Goal: Task Accomplishment & Management: Manage account settings

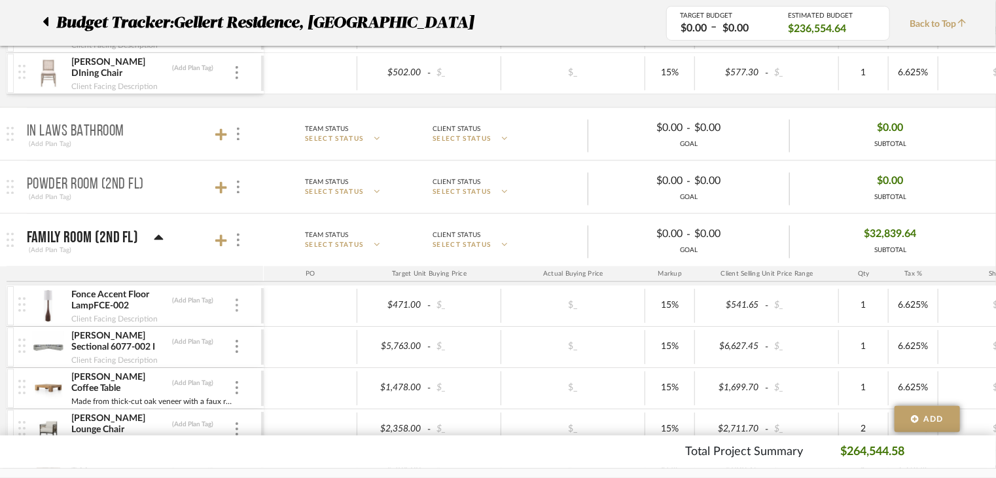
click at [239, 298] on div at bounding box center [237, 305] width 7 height 14
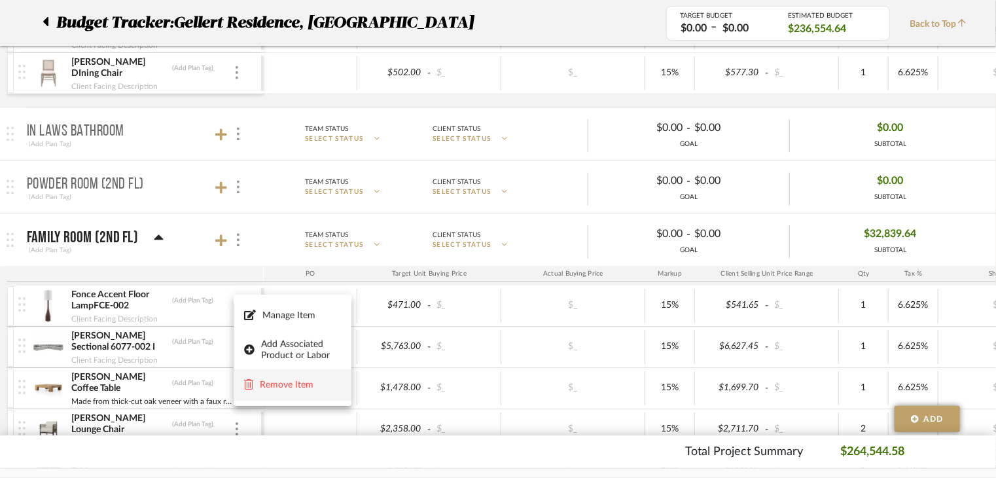
click at [262, 385] on span "Remove Item" at bounding box center [300, 384] width 81 height 11
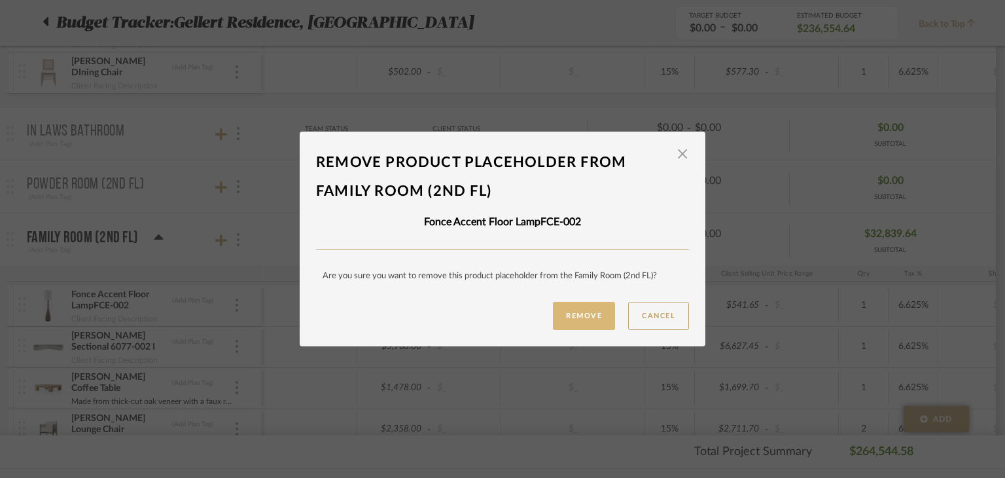
click at [582, 325] on button "Remove" at bounding box center [584, 316] width 62 height 28
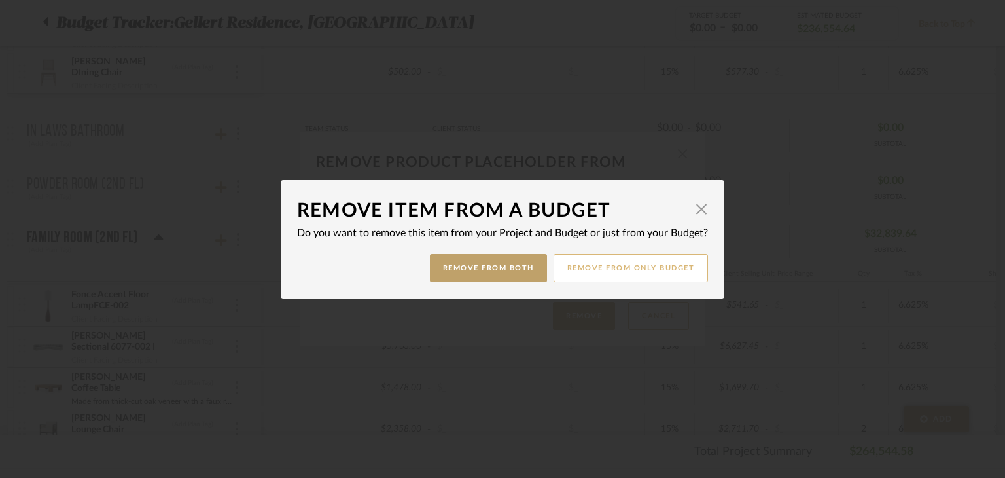
click at [619, 268] on button "Remove from only Budget" at bounding box center [630, 268] width 155 height 28
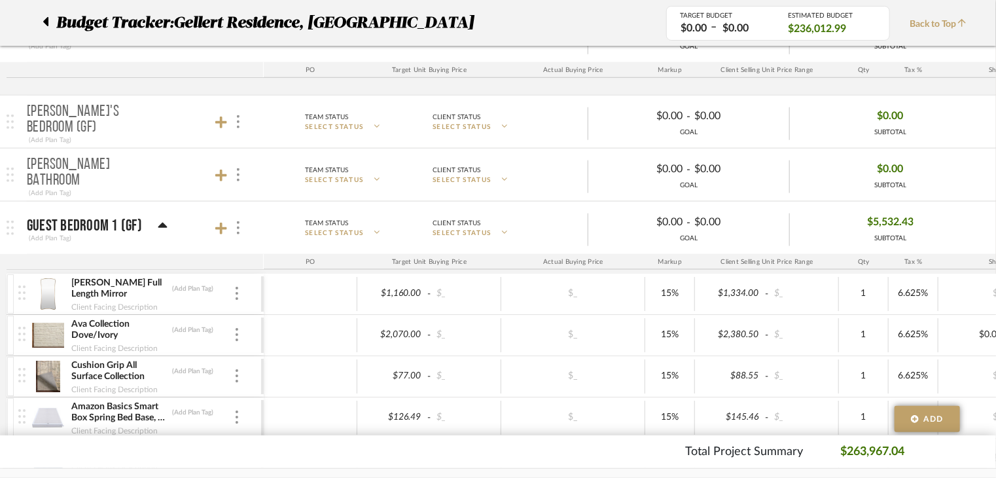
scroll to position [785, 0]
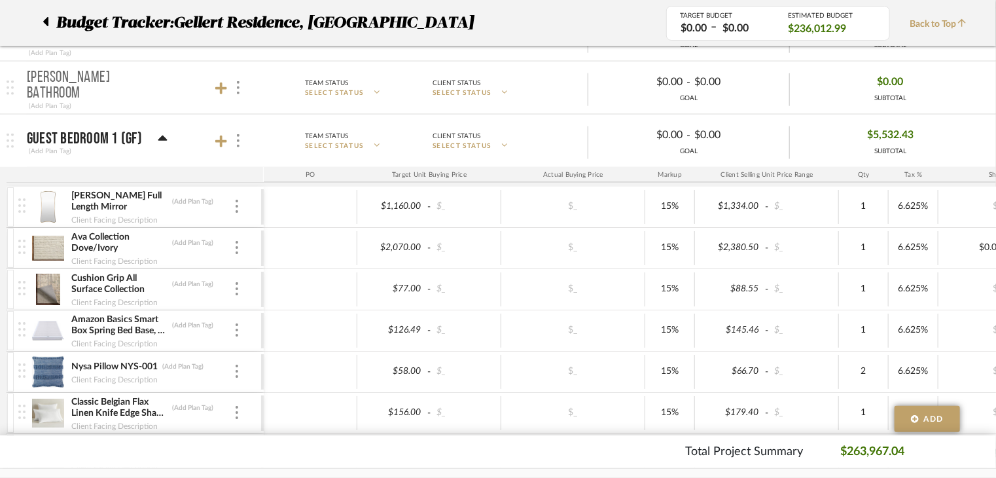
click at [241, 202] on div "[PERSON_NAME] Full Length Mirror (Add Plan Tag) Client Facing Description" at bounding box center [139, 206] width 243 height 41
click at [235, 200] on div at bounding box center [237, 207] width 7 height 14
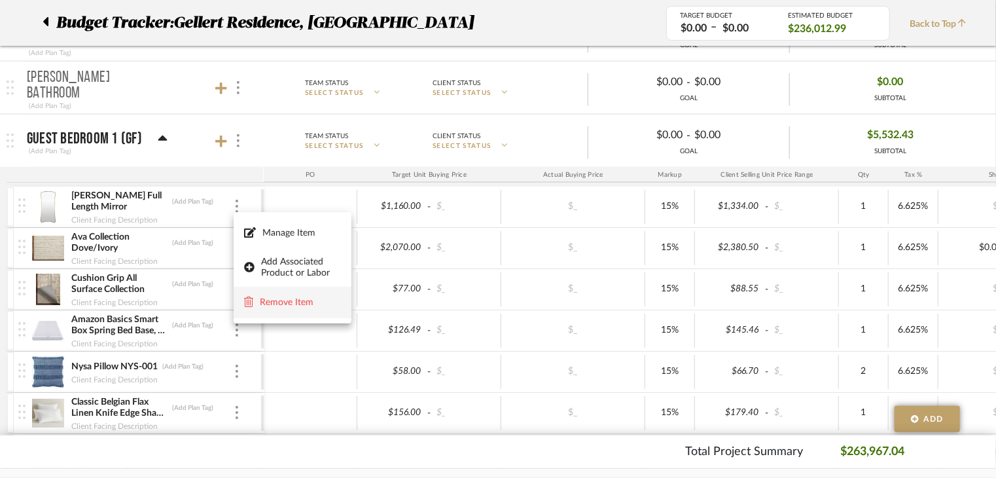
click at [294, 302] on span "Remove Item" at bounding box center [300, 301] width 81 height 11
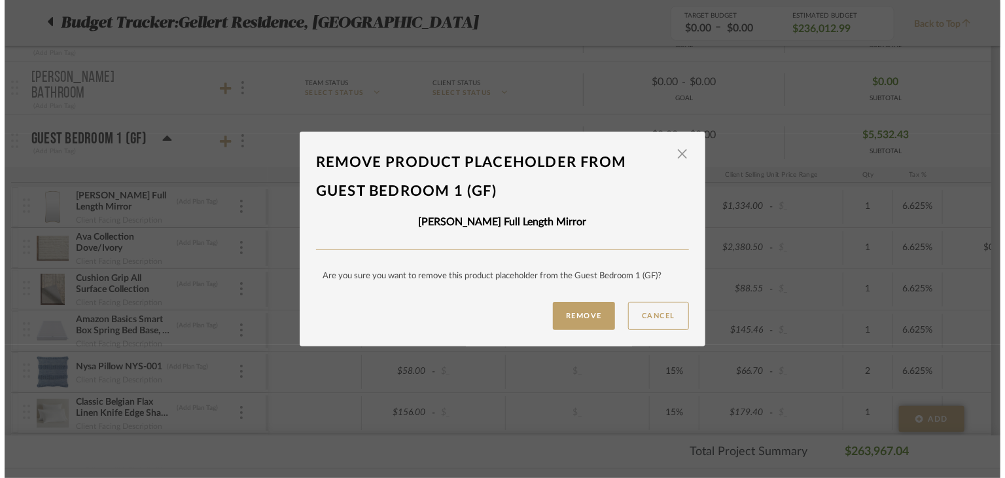
scroll to position [0, 0]
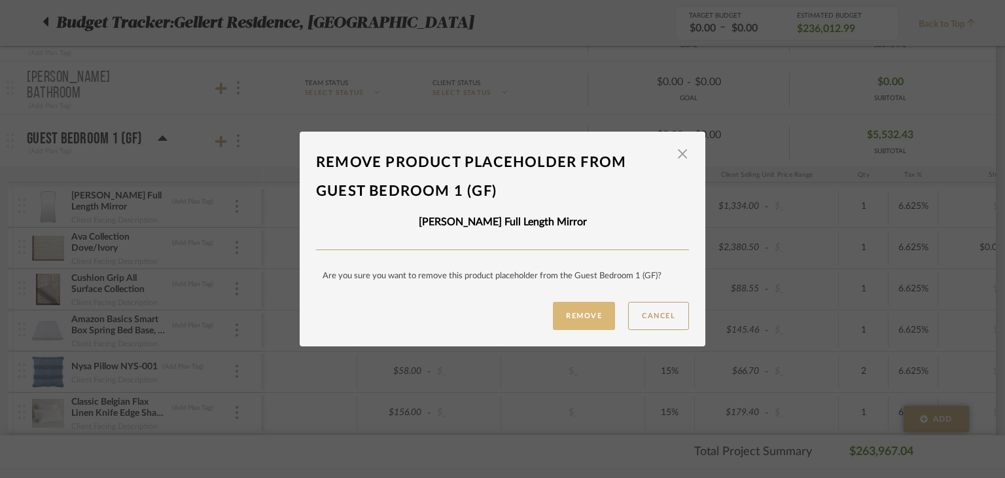
click at [564, 312] on button "Remove" at bounding box center [584, 316] width 62 height 28
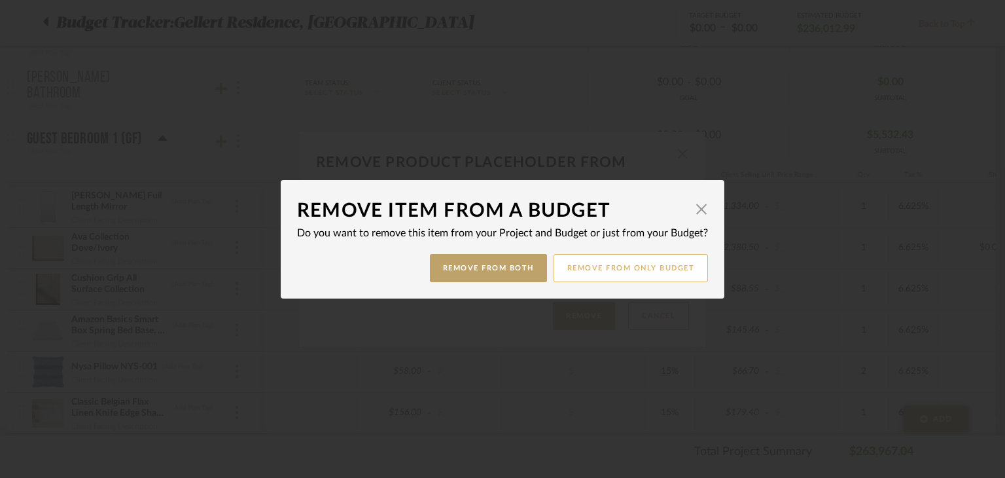
click at [639, 272] on button "Remove from only Budget" at bounding box center [630, 268] width 155 height 28
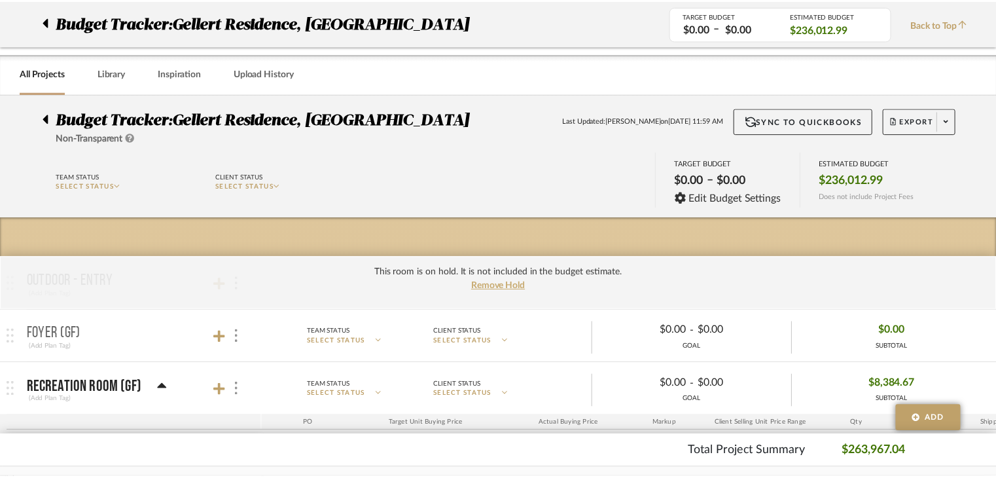
scroll to position [785, 0]
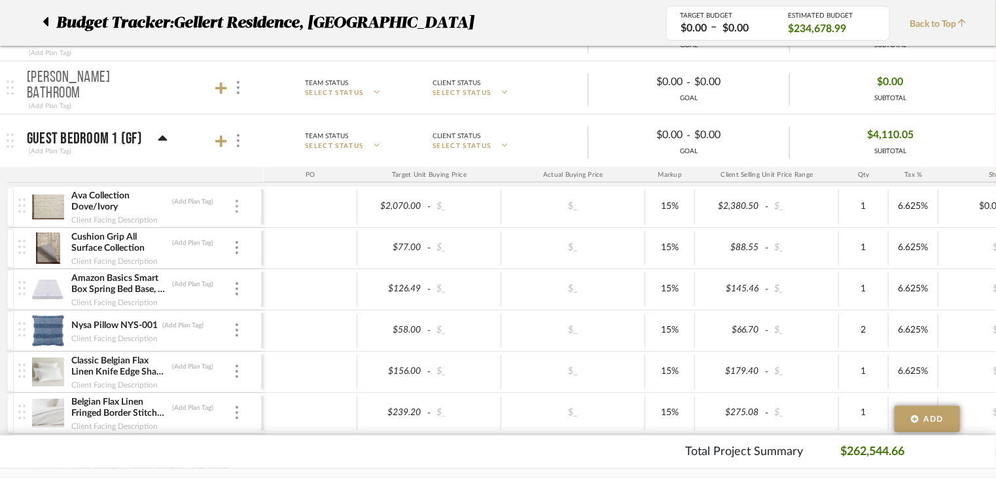
click at [234, 210] on div at bounding box center [237, 207] width 7 height 14
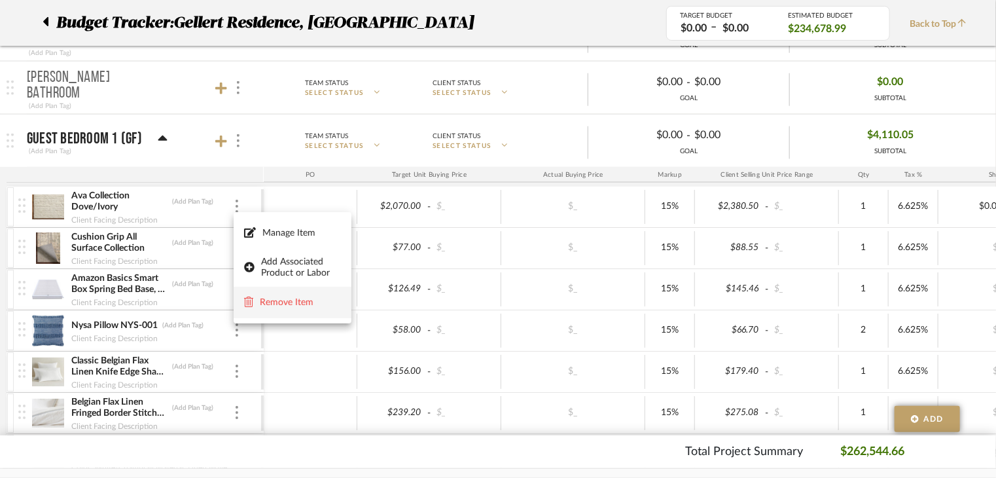
click at [283, 299] on span "Remove Item" at bounding box center [300, 301] width 81 height 11
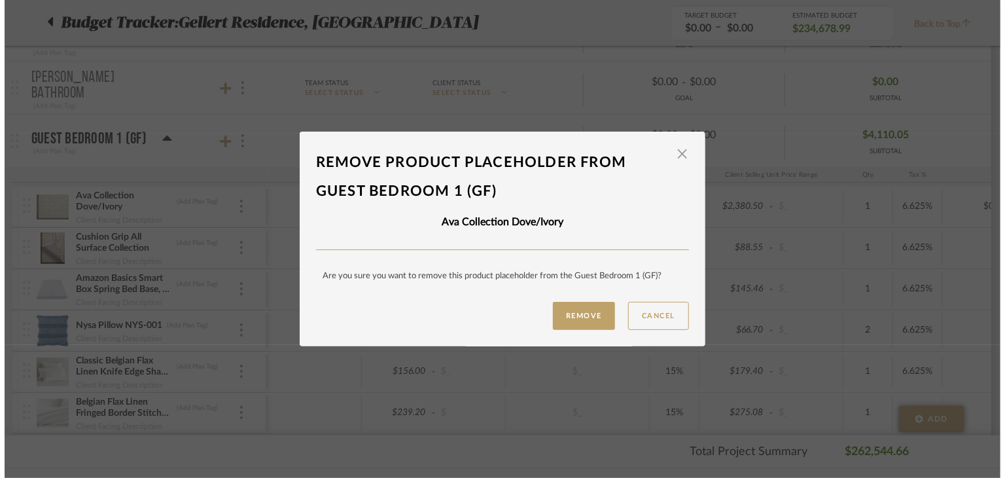
scroll to position [0, 0]
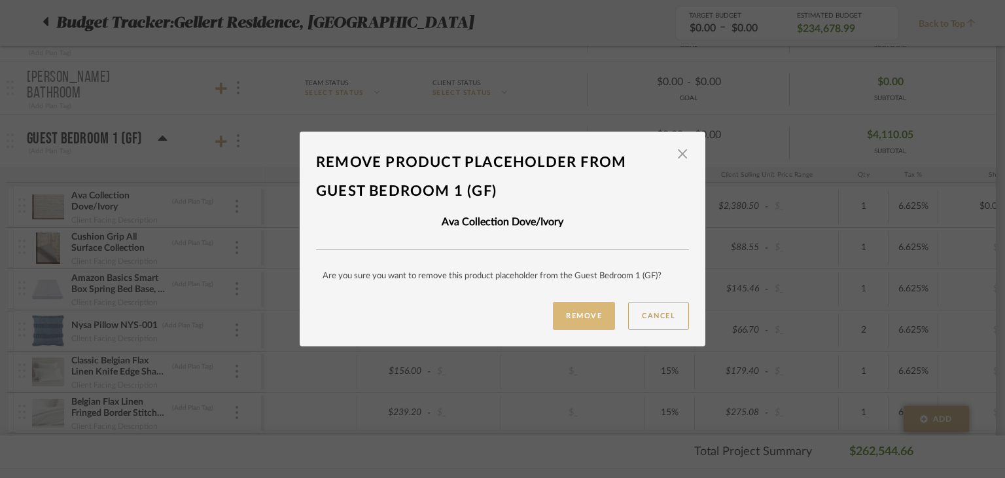
click at [566, 314] on button "Remove" at bounding box center [584, 316] width 62 height 28
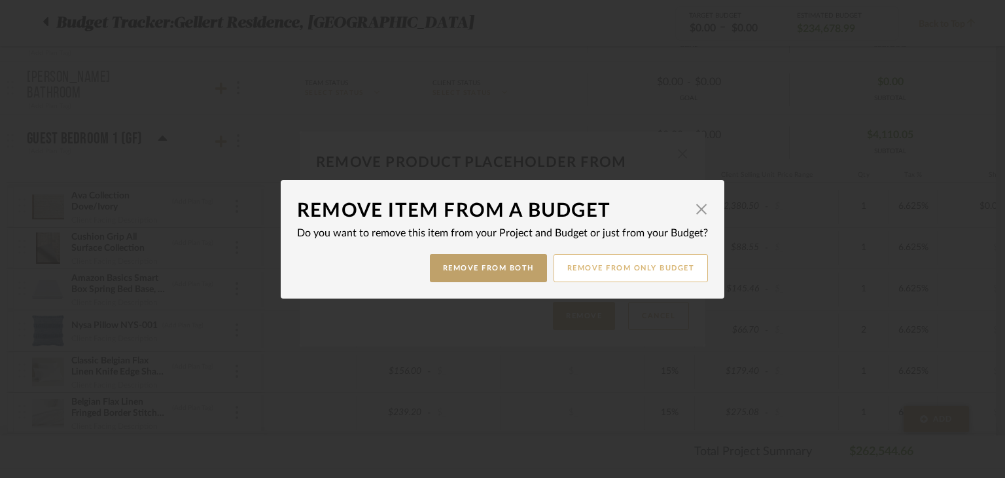
click at [663, 269] on button "Remove from only Budget" at bounding box center [630, 268] width 155 height 28
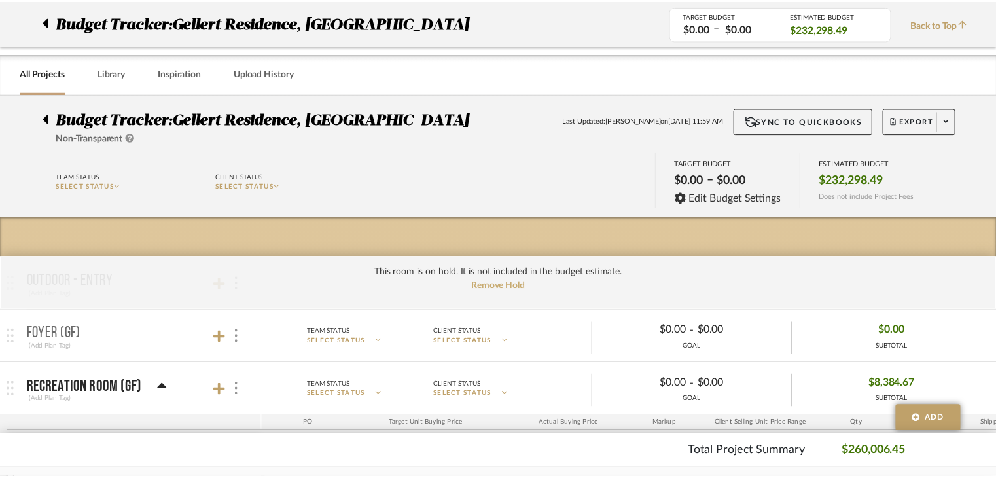
scroll to position [785, 0]
